Goal: Navigation & Orientation: Find specific page/section

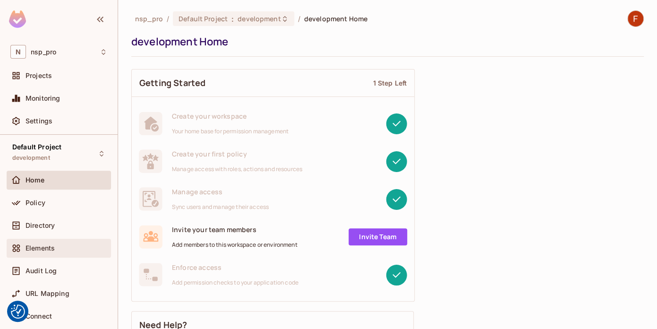
click at [56, 252] on div "Elements" at bounding box center [58, 247] width 97 height 11
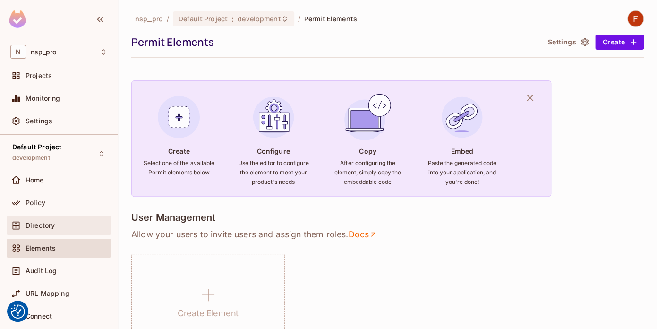
click at [40, 231] on div "Directory" at bounding box center [59, 225] width 104 height 19
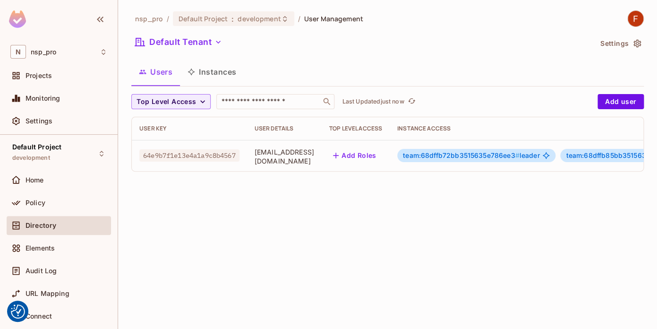
click at [218, 74] on button "Instances" at bounding box center [212, 72] width 64 height 24
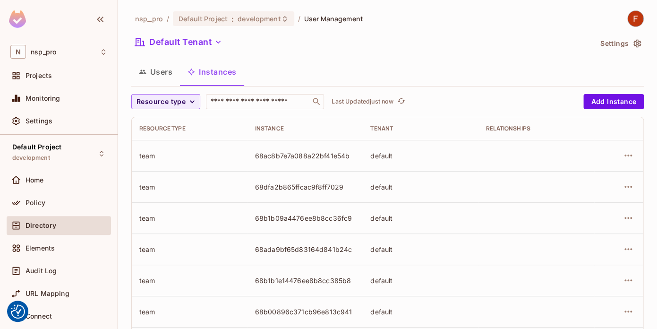
click at [163, 72] on button "Users" at bounding box center [155, 72] width 49 height 24
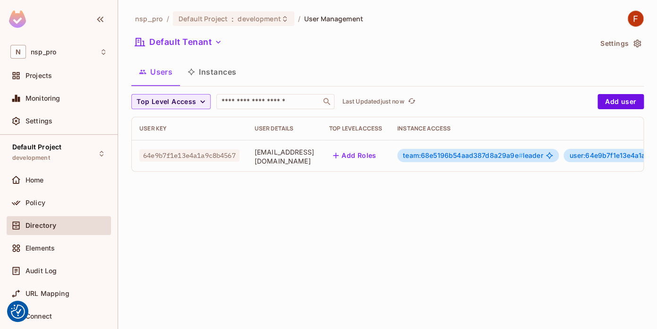
click at [218, 77] on button "Instances" at bounding box center [212, 72] width 64 height 24
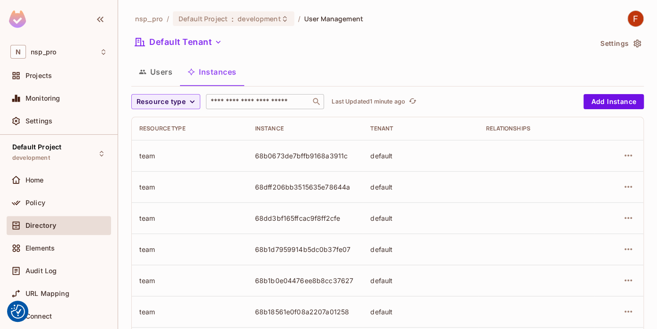
click at [242, 100] on input "text" at bounding box center [258, 101] width 99 height 9
paste input "**********"
type input "**********"
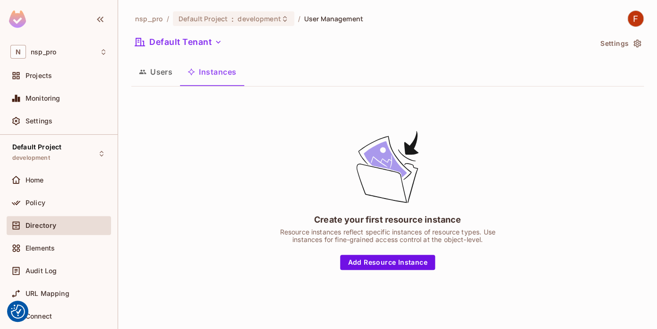
click at [152, 79] on button "Users" at bounding box center [155, 72] width 49 height 24
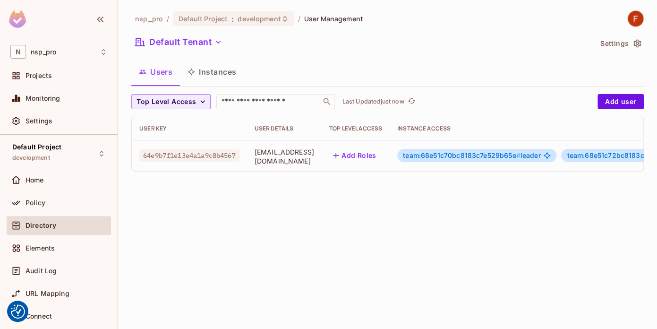
click at [213, 77] on button "Instances" at bounding box center [212, 72] width 64 height 24
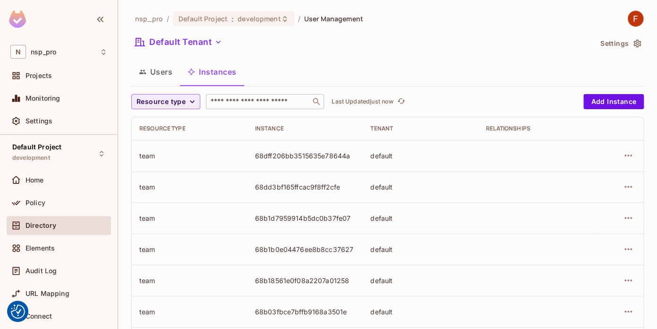
click at [242, 103] on input "text" at bounding box center [258, 101] width 99 height 9
click at [193, 100] on icon "button" at bounding box center [191, 101] width 9 height 9
click at [272, 62] on div at bounding box center [328, 164] width 657 height 329
click at [231, 100] on input "text" at bounding box center [258, 101] width 99 height 9
paste input "**********"
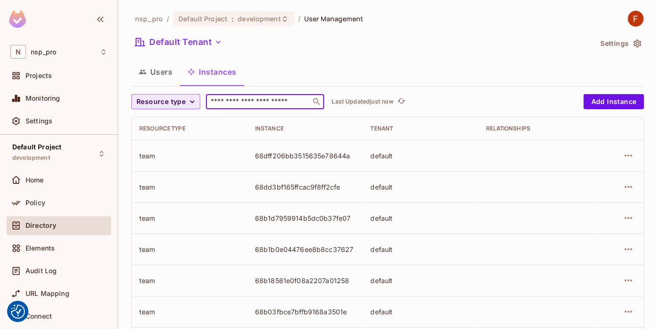
type input "**********"
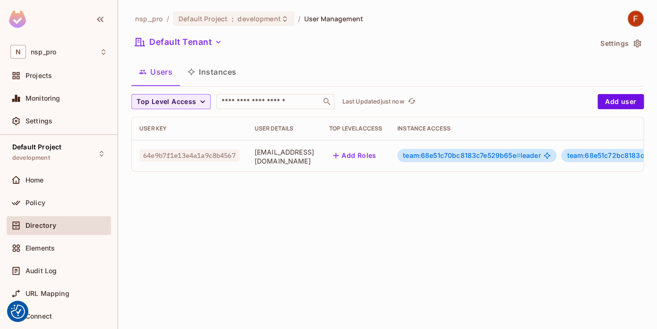
click at [208, 77] on button "Instances" at bounding box center [212, 72] width 64 height 24
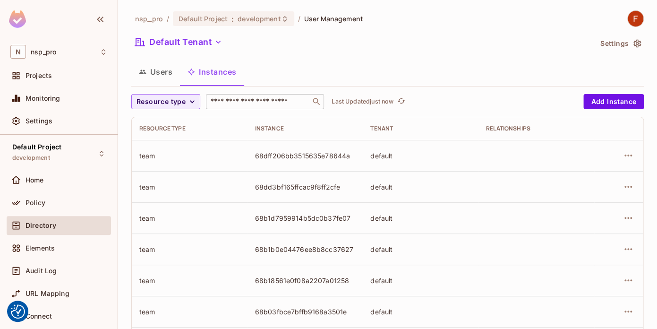
click at [257, 102] on input "text" at bounding box center [258, 101] width 99 height 9
paste input "**********"
type input "**********"
click at [245, 108] on div "​" at bounding box center [265, 101] width 118 height 15
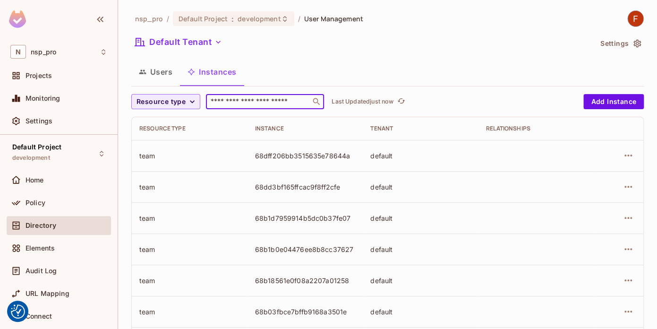
paste input "**********"
type input "**********"
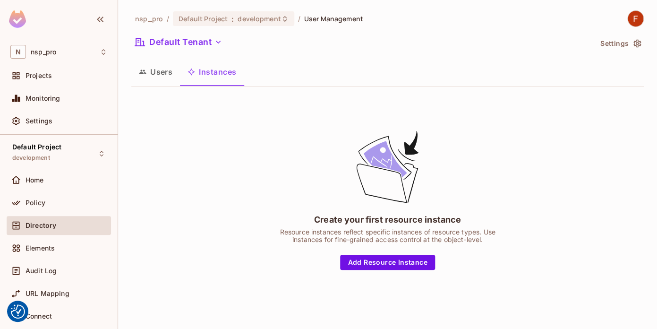
click at [156, 74] on button "Users" at bounding box center [155, 72] width 49 height 24
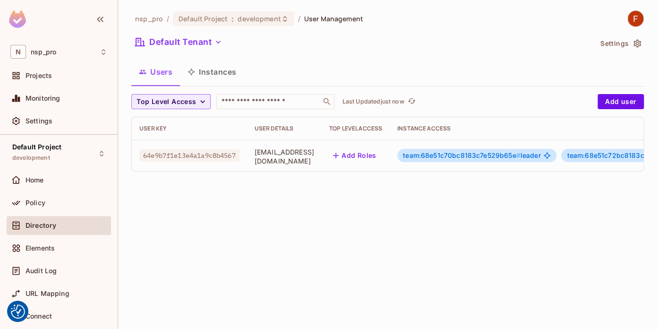
click at [220, 74] on button "Instances" at bounding box center [212, 72] width 64 height 24
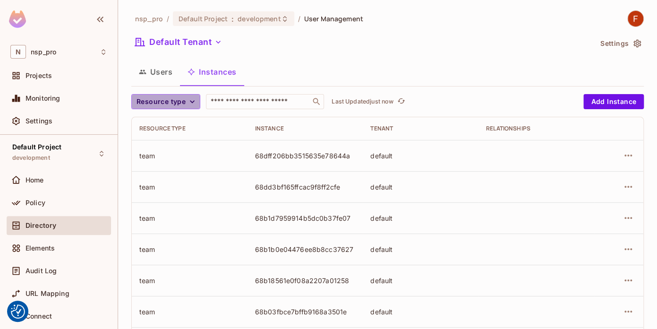
click at [184, 104] on span "Resource type" at bounding box center [160, 102] width 49 height 12
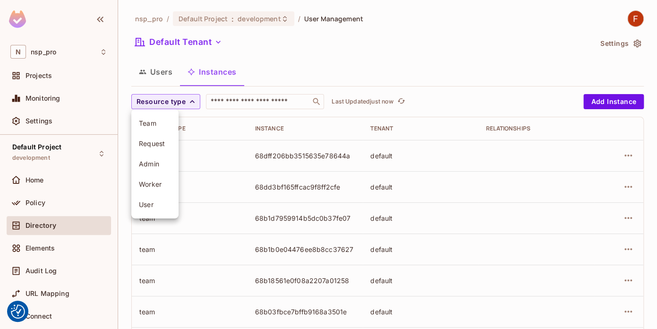
click at [164, 125] on span "Team" at bounding box center [155, 122] width 32 height 9
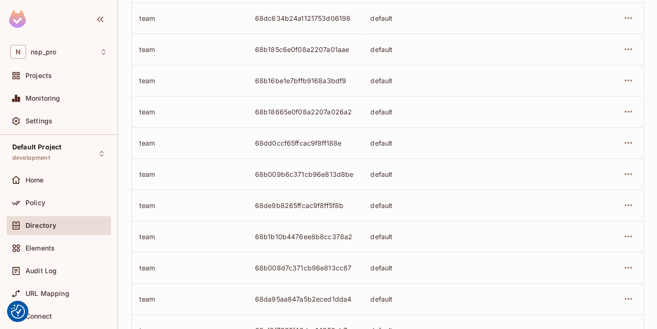
scroll to position [331, 0]
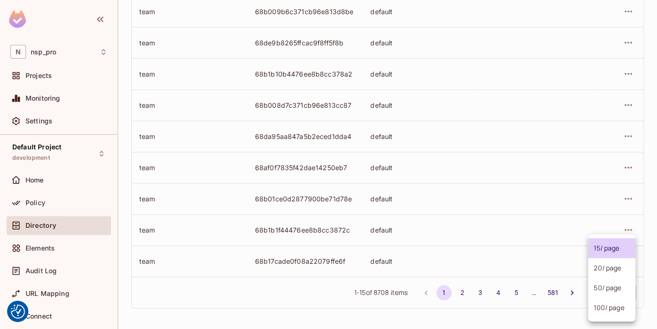
click at [615, 290] on body "We use cookies to enhance your browsing experience, serve personalized ads or c…" at bounding box center [328, 164] width 657 height 329
click at [606, 307] on li "100 / page" at bounding box center [611, 307] width 47 height 20
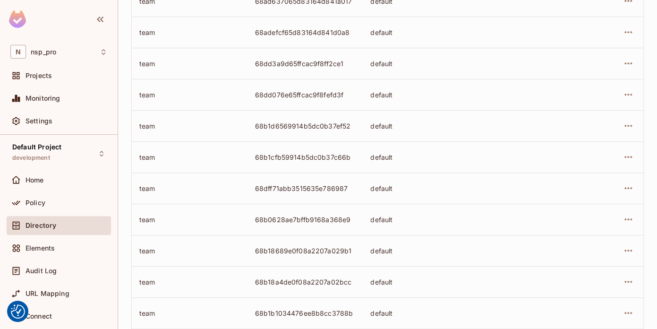
scroll to position [0, 0]
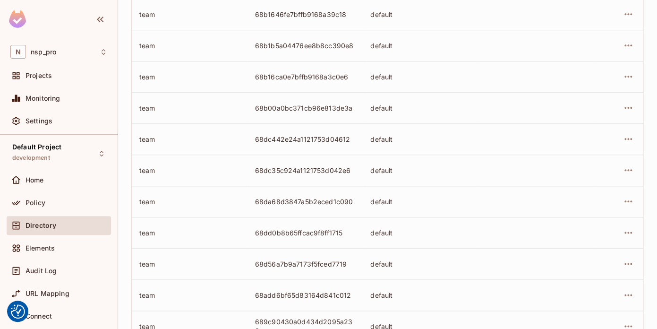
scroll to position [331, 0]
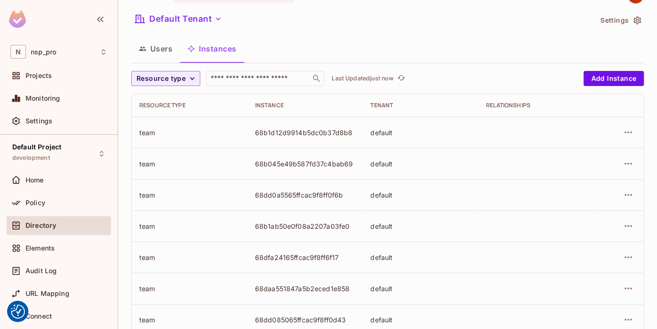
scroll to position [26, 0]
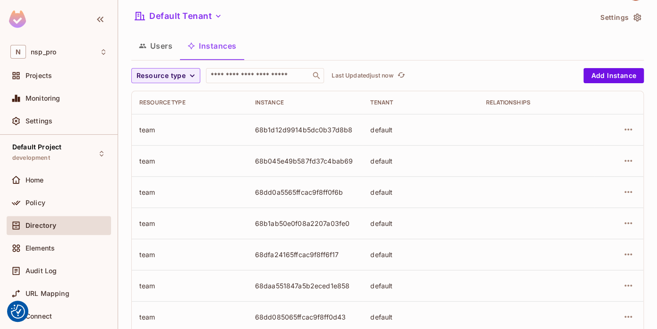
click at [637, 19] on icon "button" at bounding box center [637, 18] width 8 height 8
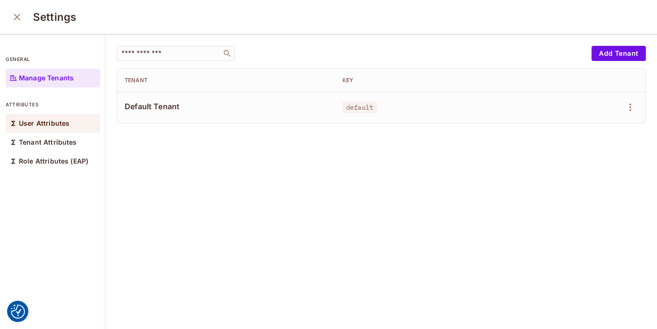
click at [59, 127] on p "User Attributes" at bounding box center [44, 123] width 51 height 8
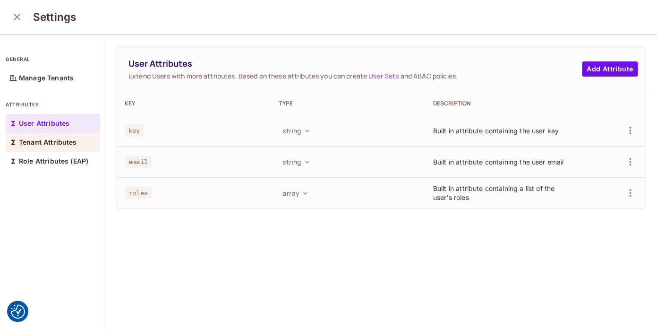
click at [55, 146] on div "Tenant Attributes" at bounding box center [53, 142] width 94 height 19
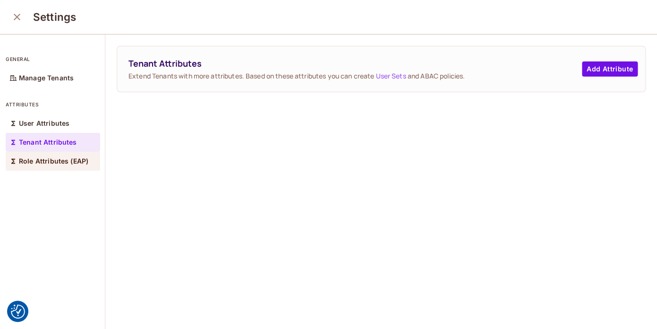
click at [51, 168] on div "Role Attributes (EAP)" at bounding box center [53, 161] width 94 height 19
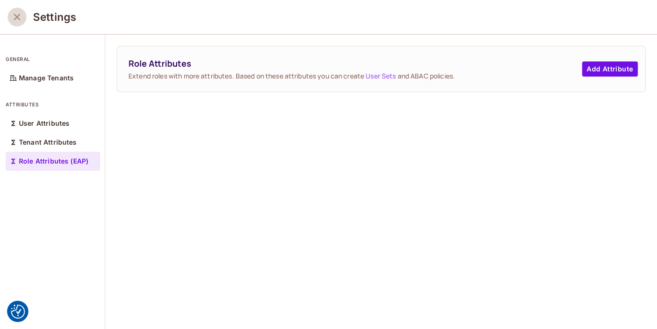
click at [17, 18] on icon "close" at bounding box center [16, 16] width 11 height 11
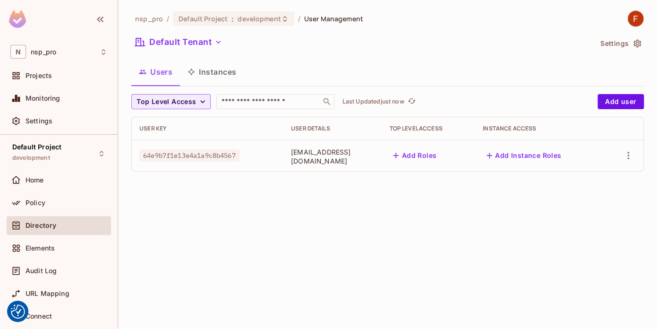
click at [215, 69] on button "Instances" at bounding box center [212, 72] width 64 height 24
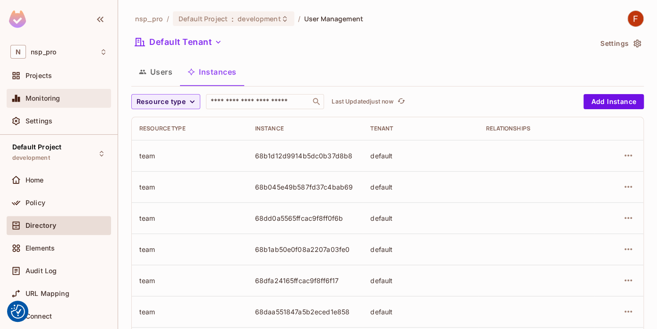
click at [61, 98] on div "Monitoring" at bounding box center [66, 98] width 82 height 8
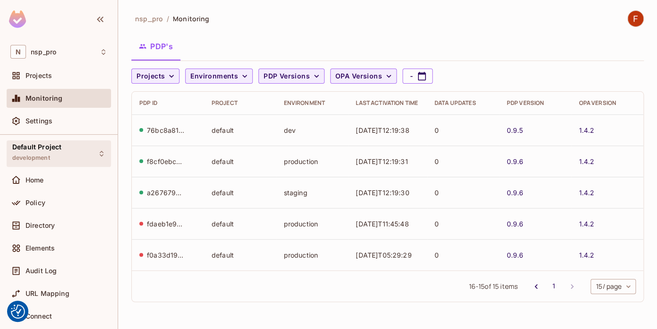
click at [56, 158] on div "Default Project development" at bounding box center [36, 153] width 49 height 20
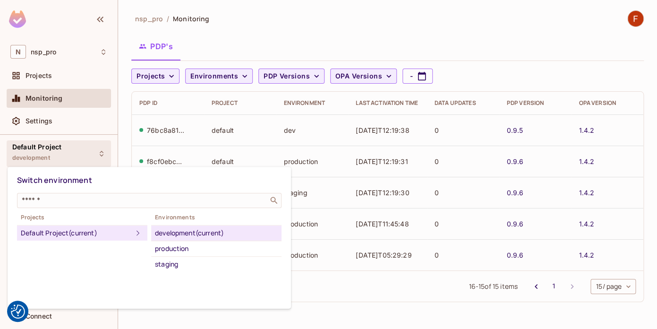
click at [182, 233] on div "development (current)" at bounding box center [216, 232] width 123 height 11
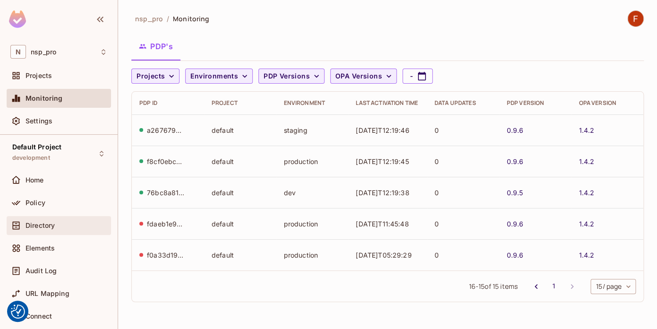
click at [48, 226] on span "Directory" at bounding box center [39, 225] width 29 height 8
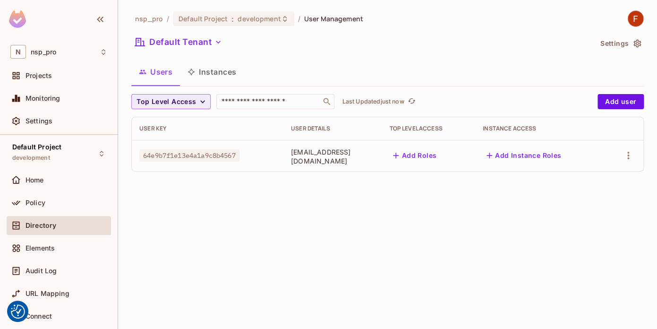
click at [221, 73] on button "Instances" at bounding box center [212, 72] width 64 height 24
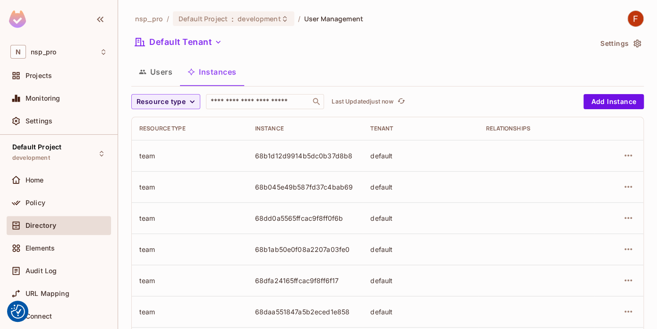
scroll to position [331, 0]
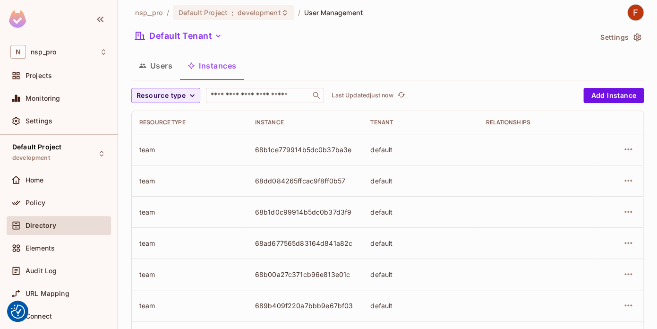
scroll to position [4, 0]
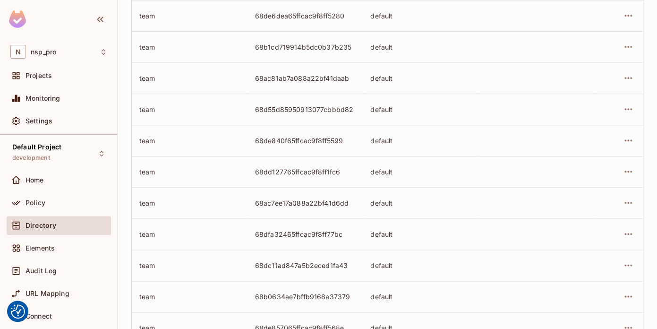
scroll to position [331, 0]
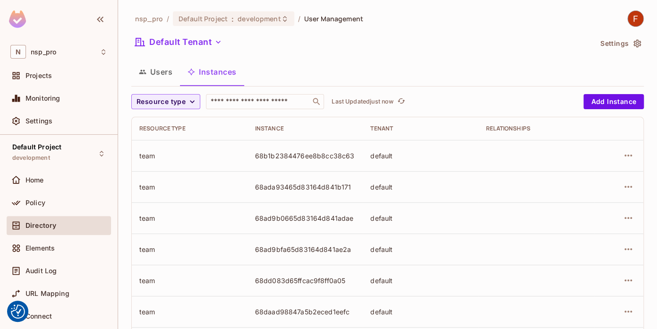
scroll to position [331, 0]
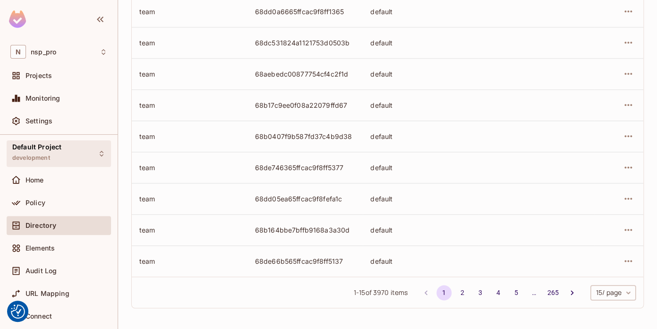
click at [52, 145] on span "Default Project" at bounding box center [36, 147] width 49 height 8
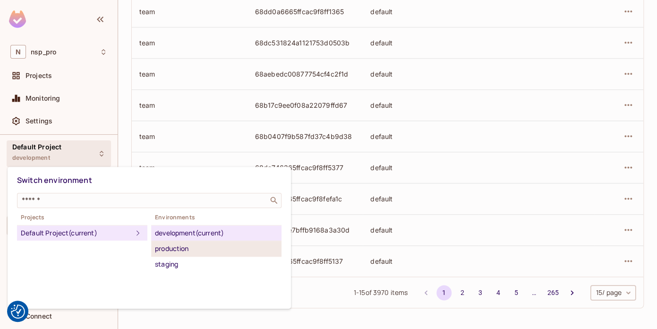
click at [175, 251] on div "production" at bounding box center [216, 248] width 123 height 11
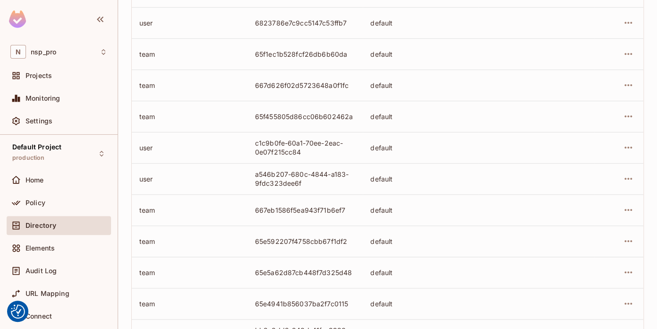
scroll to position [0, 0]
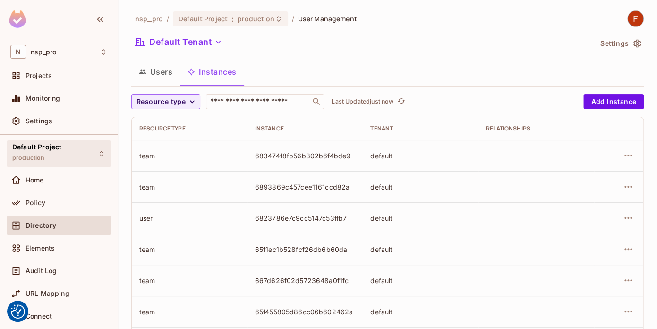
click at [78, 148] on div "Default Project production" at bounding box center [59, 153] width 104 height 26
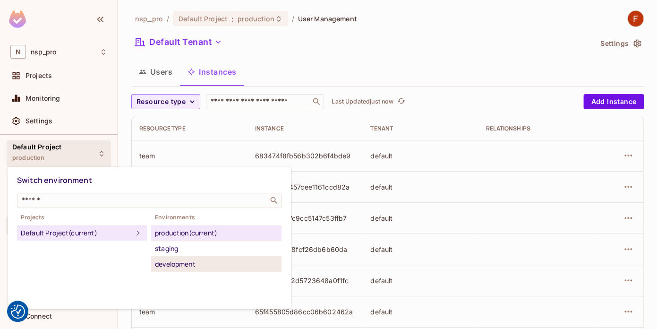
click at [208, 268] on div "development" at bounding box center [216, 263] width 123 height 11
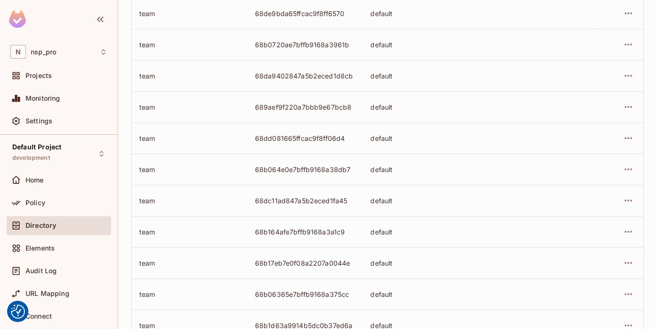
scroll to position [331, 0]
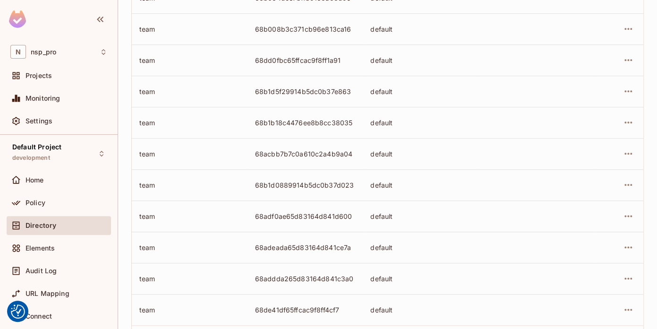
scroll to position [331, 0]
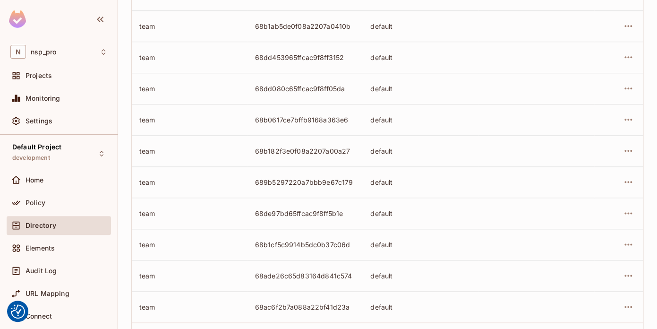
scroll to position [331, 0]
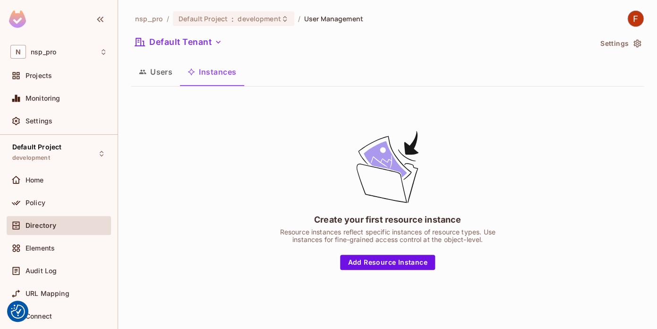
click at [159, 75] on button "Users" at bounding box center [155, 72] width 49 height 24
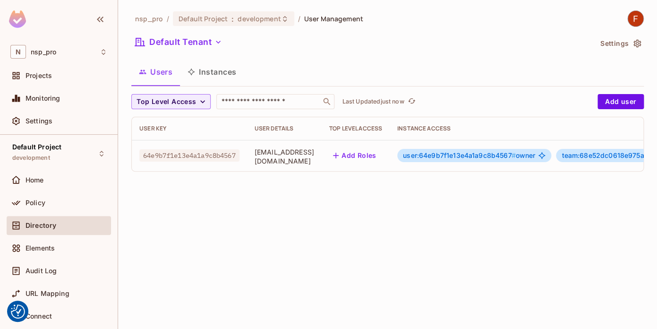
click at [219, 70] on button "Instances" at bounding box center [212, 72] width 64 height 24
